Goal: Complete application form

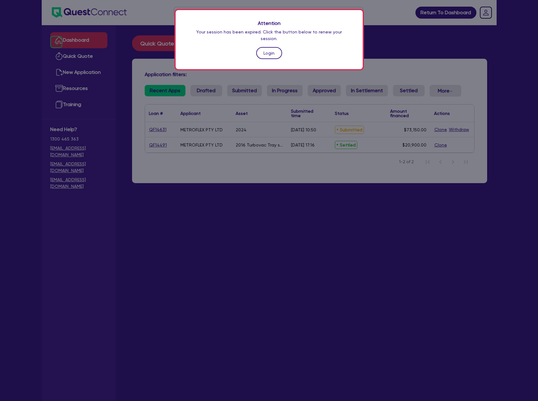
click at [272, 47] on link "Login" at bounding box center [269, 53] width 26 height 12
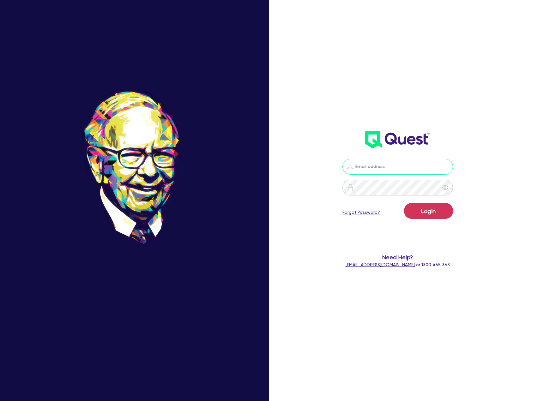
type input "[EMAIL_ADDRESS][DOMAIN_NAME]"
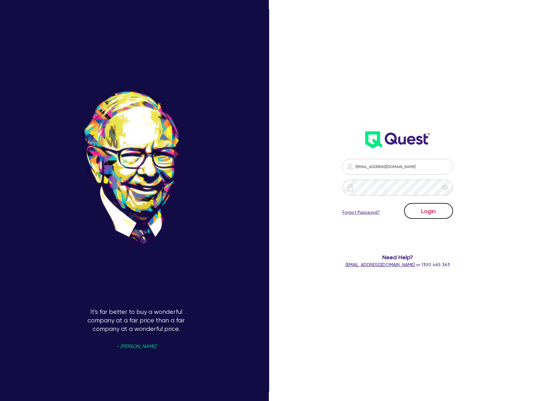
click at [446, 213] on button "Login" at bounding box center [428, 211] width 49 height 16
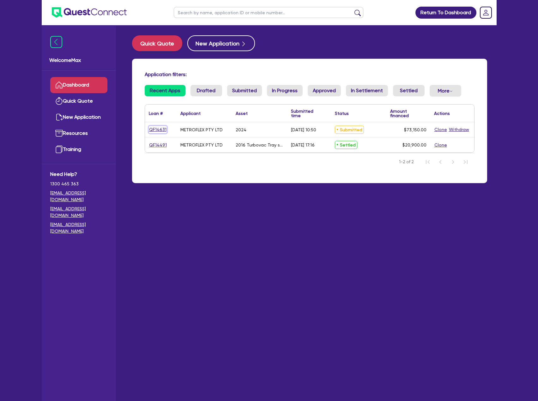
click at [161, 129] on link "QF14631" at bounding box center [158, 129] width 18 height 7
select select "TERTIARY_ASSETS"
select select "OTHER_TERTIARY"
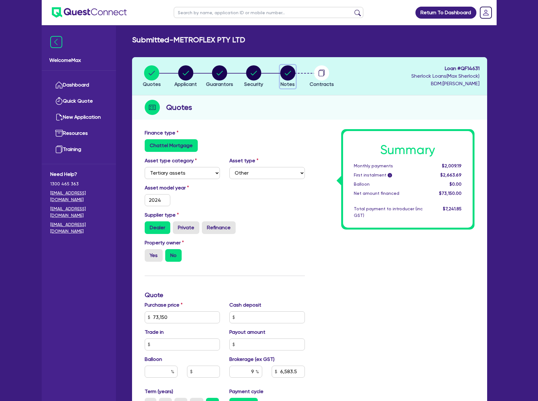
click at [291, 74] on circle "button" at bounding box center [287, 72] width 15 height 15
select select "Quest Finance - Own Book"
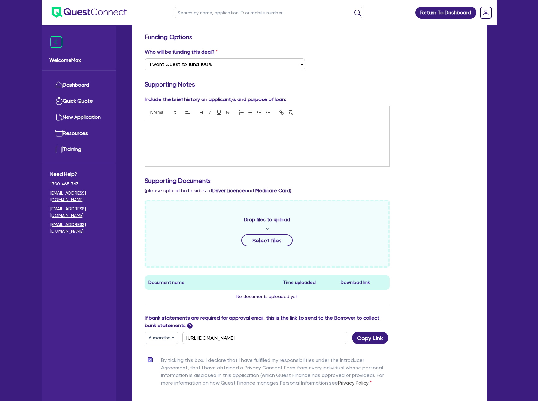
scroll to position [5, 0]
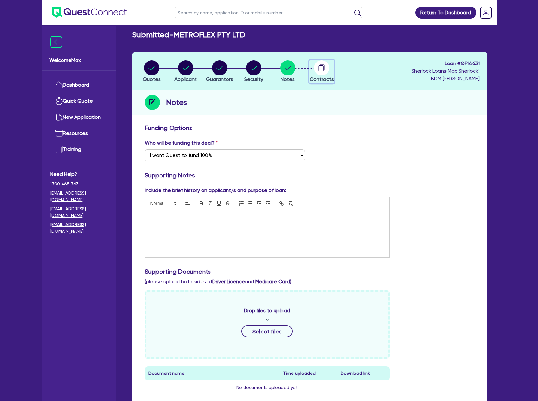
click at [323, 69] on circle "button" at bounding box center [321, 67] width 15 height 15
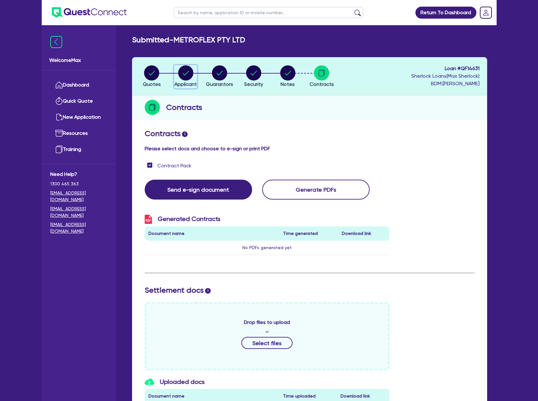
click at [188, 73] on circle "button" at bounding box center [185, 72] width 15 height 15
select select "COMPANY"
select select "ARTS_RECREATION"
select select "GYMS"
